Goal: Information Seeking & Learning: Check status

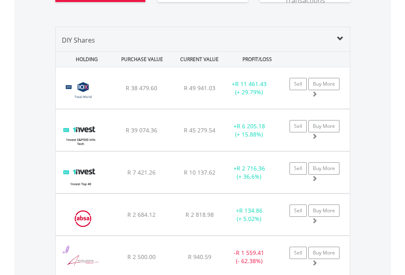
scroll to position [977, 0]
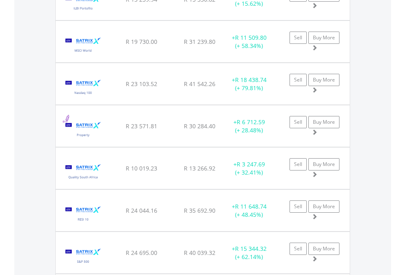
scroll to position [59, 0]
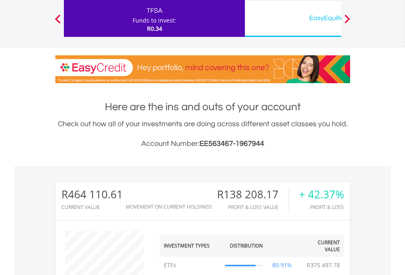
click at [293, 18] on div "EasyEquities USD" at bounding box center [335, 17] width 171 height 11
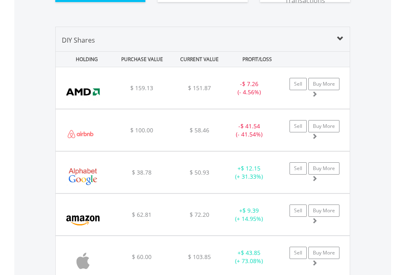
scroll to position [944, 0]
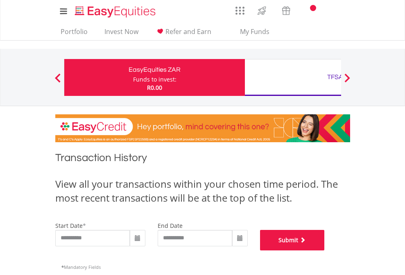
click at [325, 250] on button "Submit" at bounding box center [292, 240] width 65 height 20
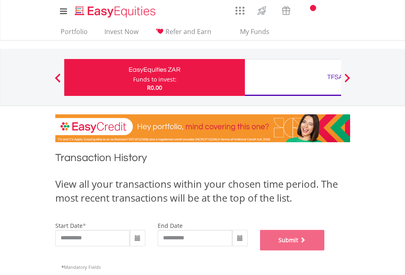
scroll to position [332, 0]
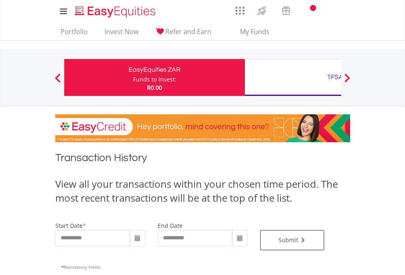
click at [293, 77] on div "TFSA" at bounding box center [335, 76] width 171 height 11
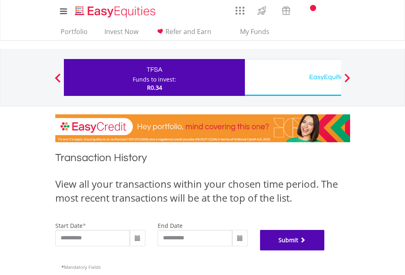
click at [325, 250] on button "Submit" at bounding box center [292, 240] width 65 height 20
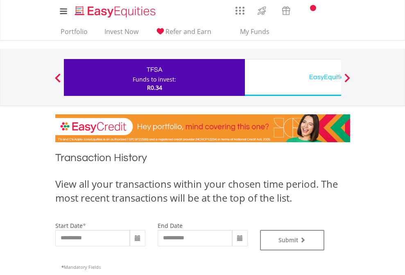
click at [293, 77] on div "EasyEquities USD" at bounding box center [335, 76] width 171 height 11
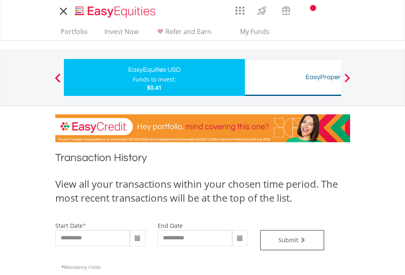
type input "**********"
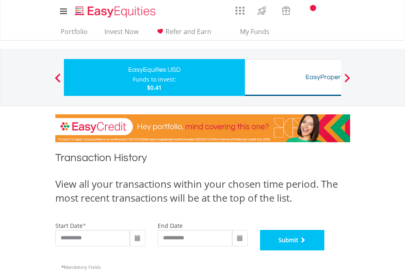
click at [325, 250] on button "Submit" at bounding box center [292, 240] width 65 height 20
